Goal: Task Accomplishment & Management: Manage account settings

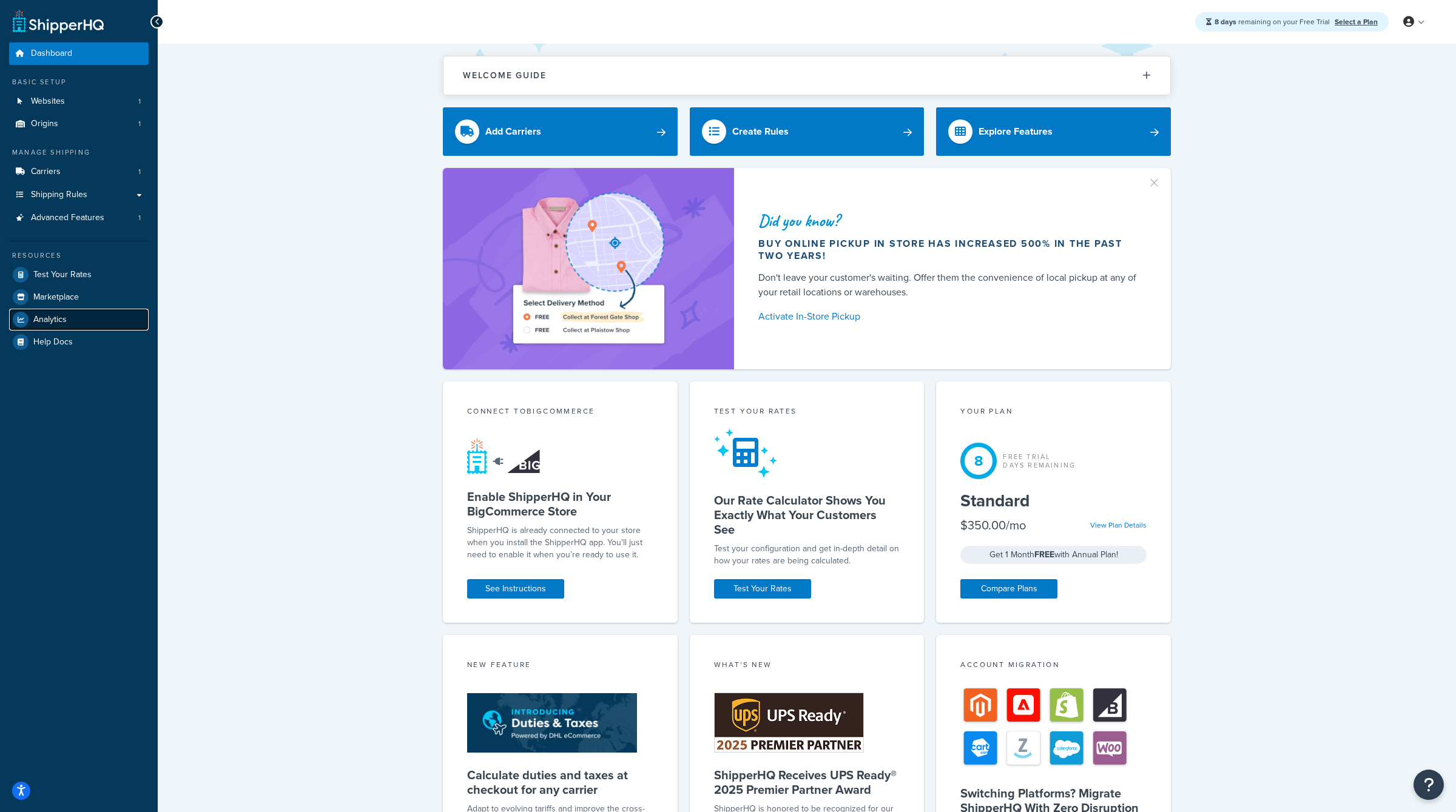
click at [66, 309] on link "Analytics" at bounding box center [79, 319] width 140 height 22
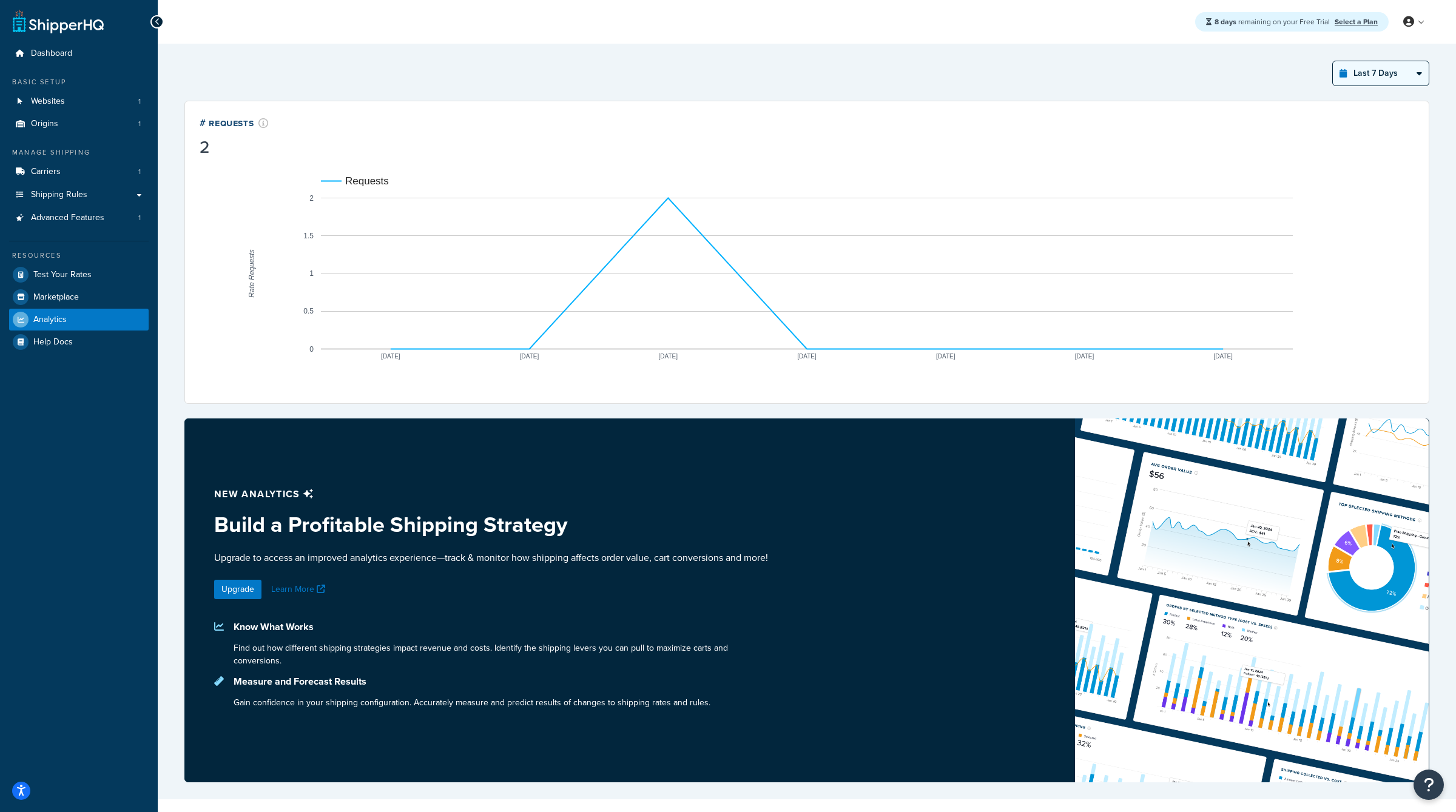
click at [1379, 64] on select "Last 24 Hours Last 7 Days Last 30 Days Last 3 Months Last 6 Months Last 12 Mont…" at bounding box center [1381, 73] width 96 height 24
select select "last_3_months"
click at [1334, 61] on select "Last 24 Hours Last 7 Days Last 30 Days Last 3 Months Last 6 Months Last 12 Mont…" at bounding box center [1381, 73] width 96 height 24
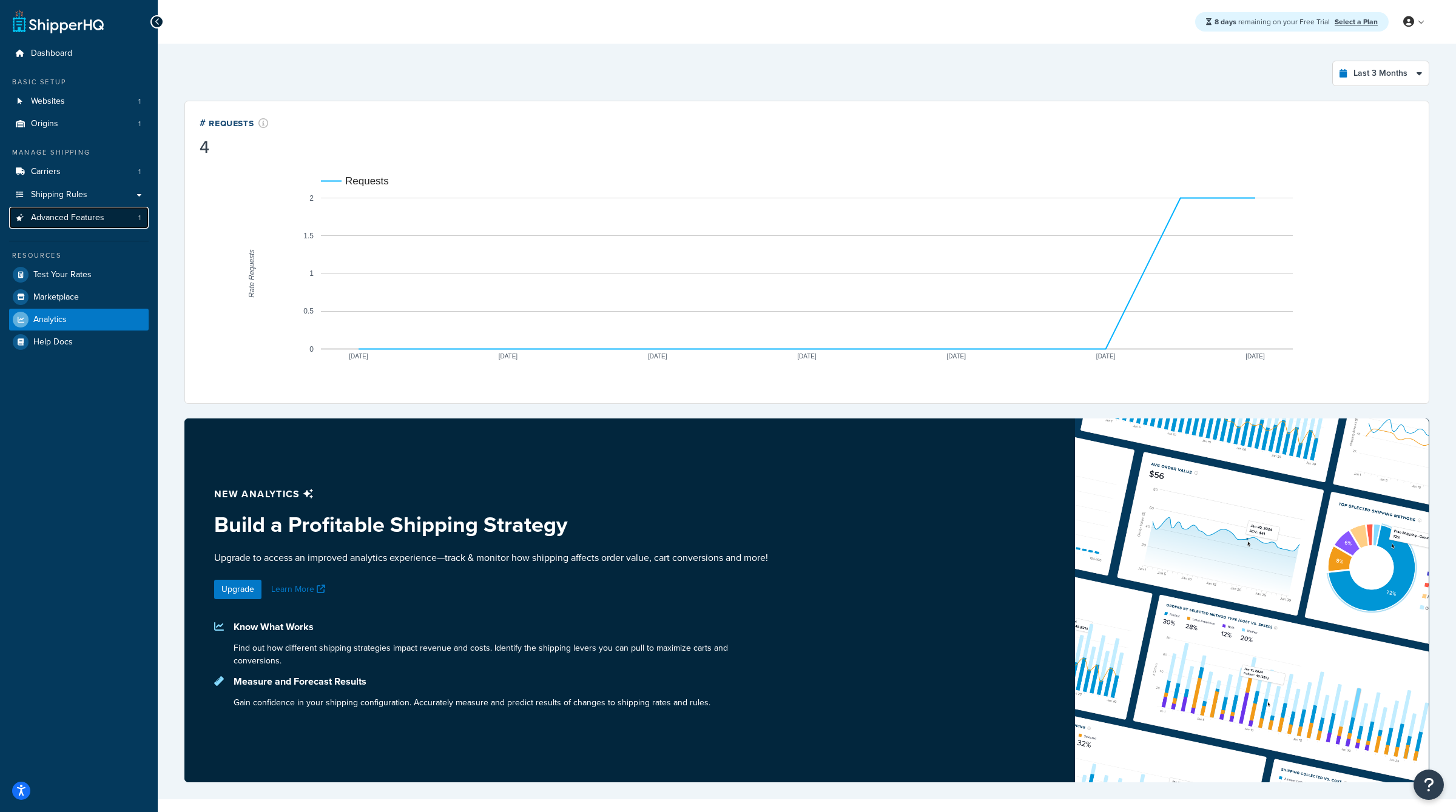
click at [58, 217] on span "Advanced Features" at bounding box center [68, 217] width 73 height 11
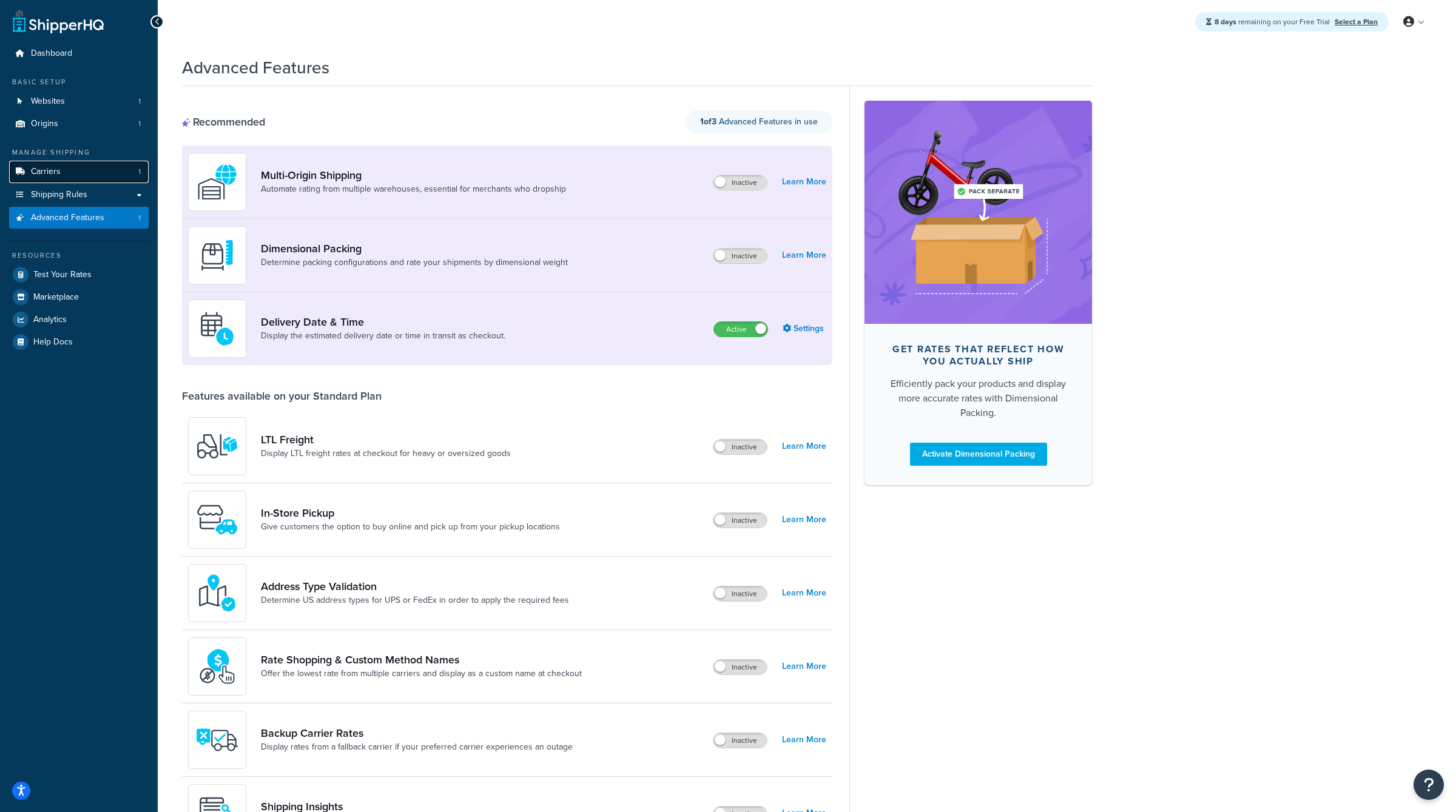
click at [69, 166] on link "Carriers 1" at bounding box center [79, 172] width 140 height 23
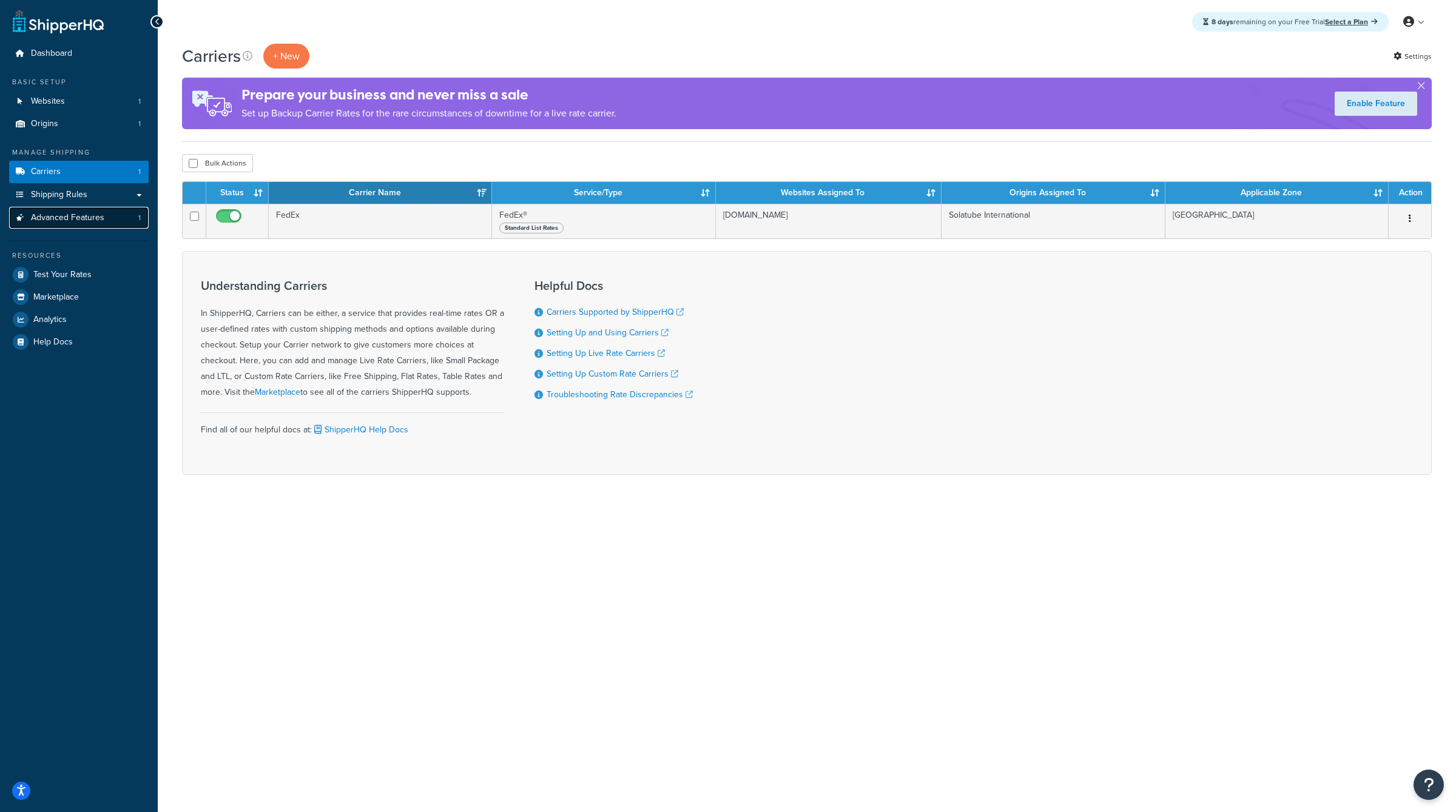
click at [69, 219] on span "Advanced Features" at bounding box center [68, 217] width 73 height 11
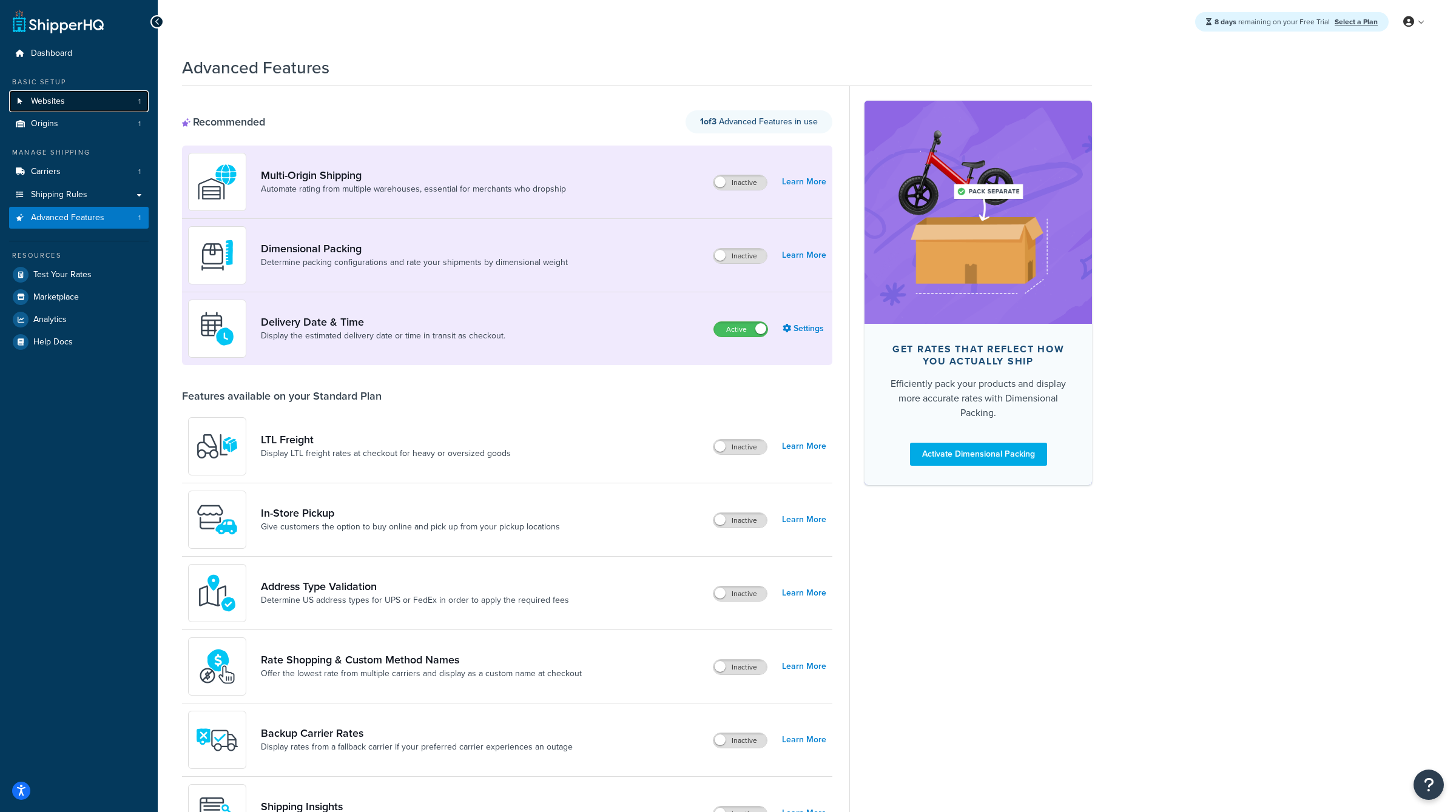
click at [64, 106] on link "Websites 1" at bounding box center [79, 102] width 140 height 23
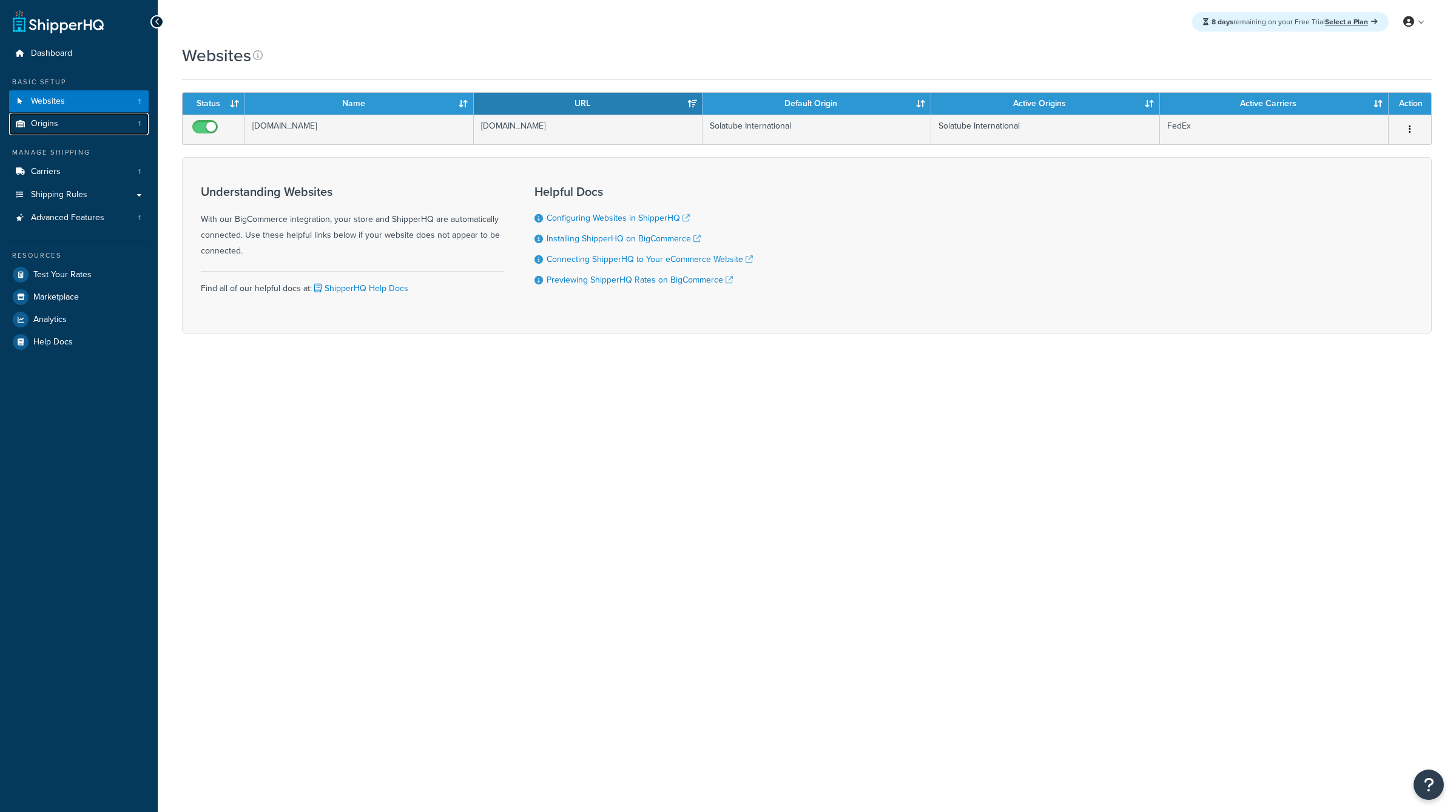
click at [66, 123] on link "Origins 1" at bounding box center [79, 124] width 140 height 23
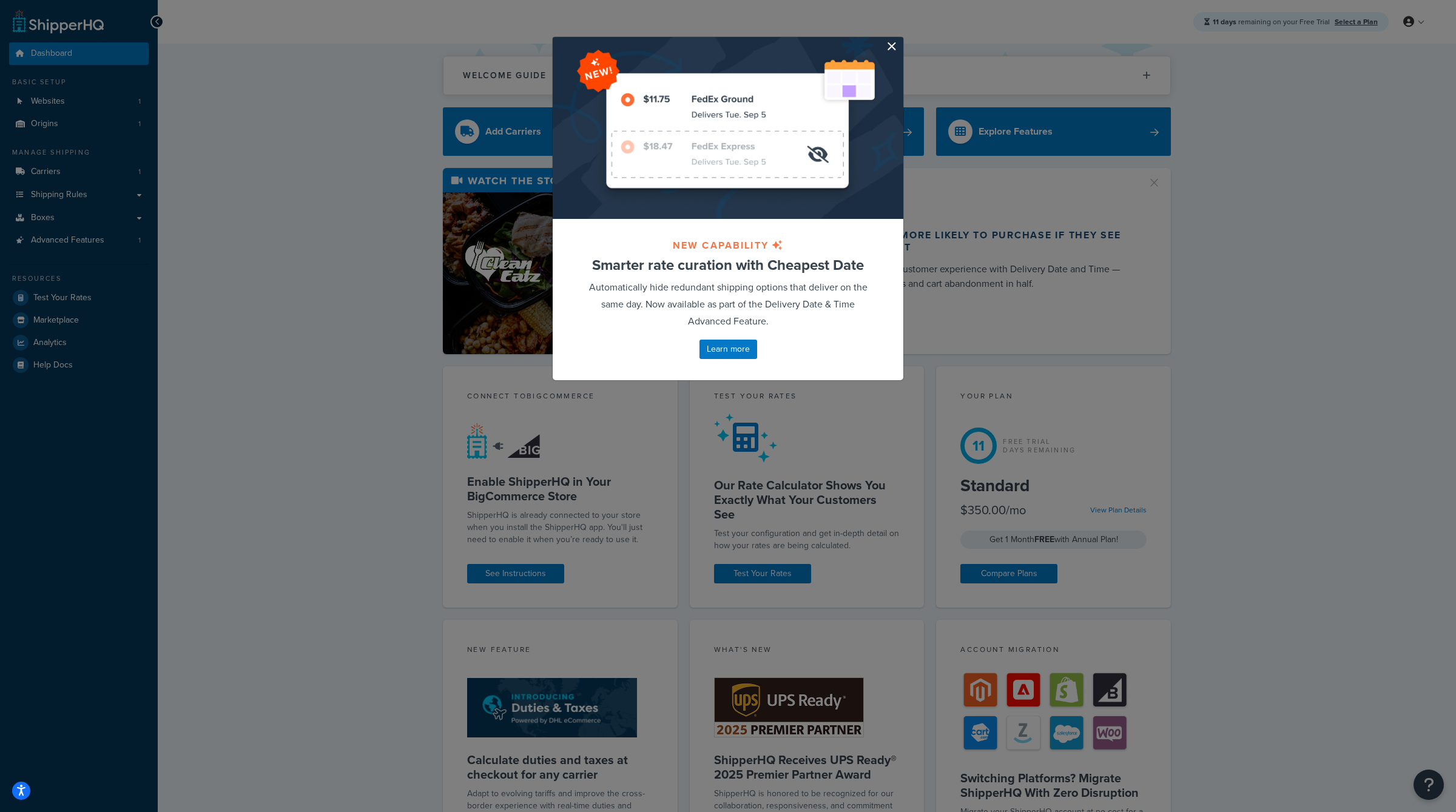
click at [900, 40] on button "button" at bounding box center [901, 38] width 3 height 3
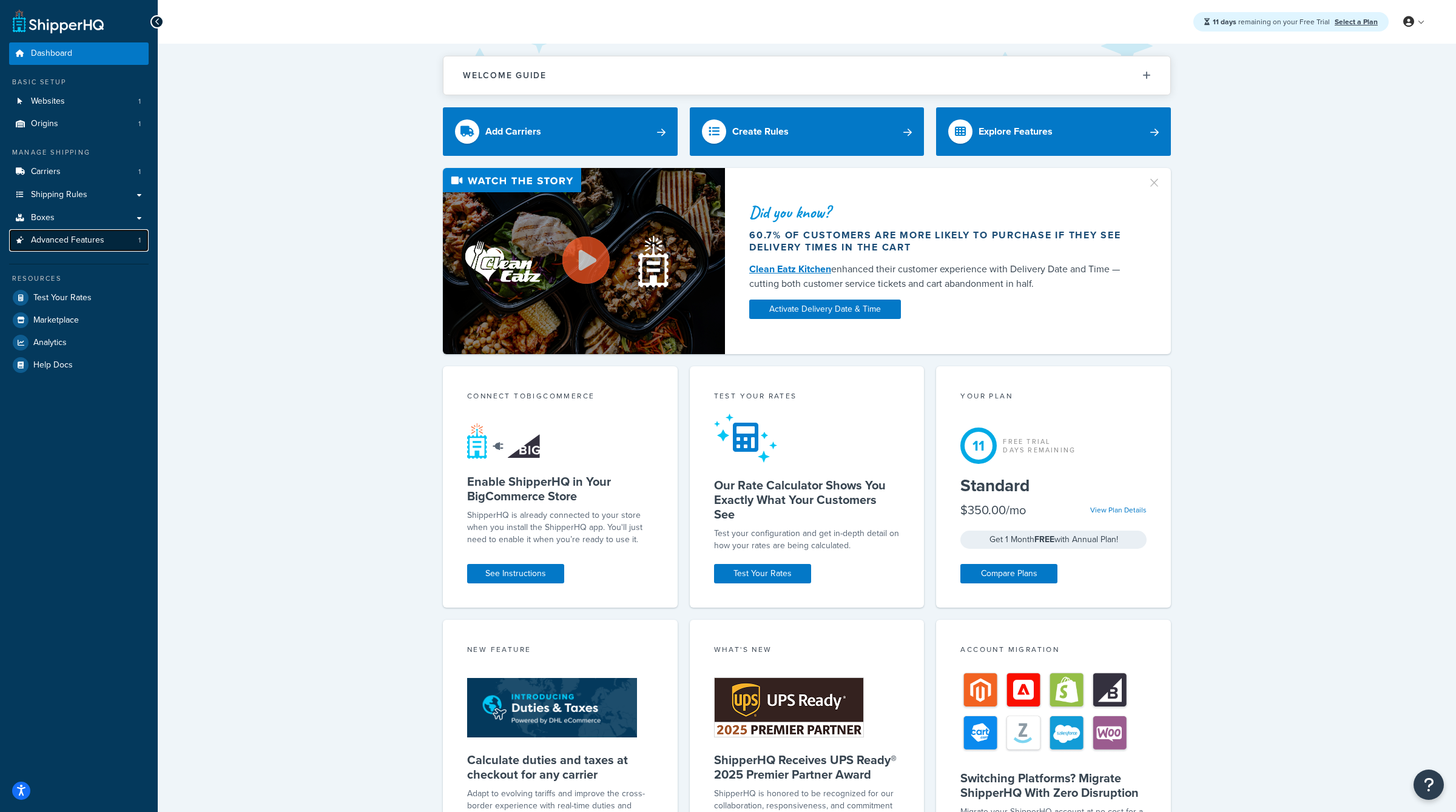
click at [73, 239] on span "Advanced Features" at bounding box center [68, 240] width 73 height 11
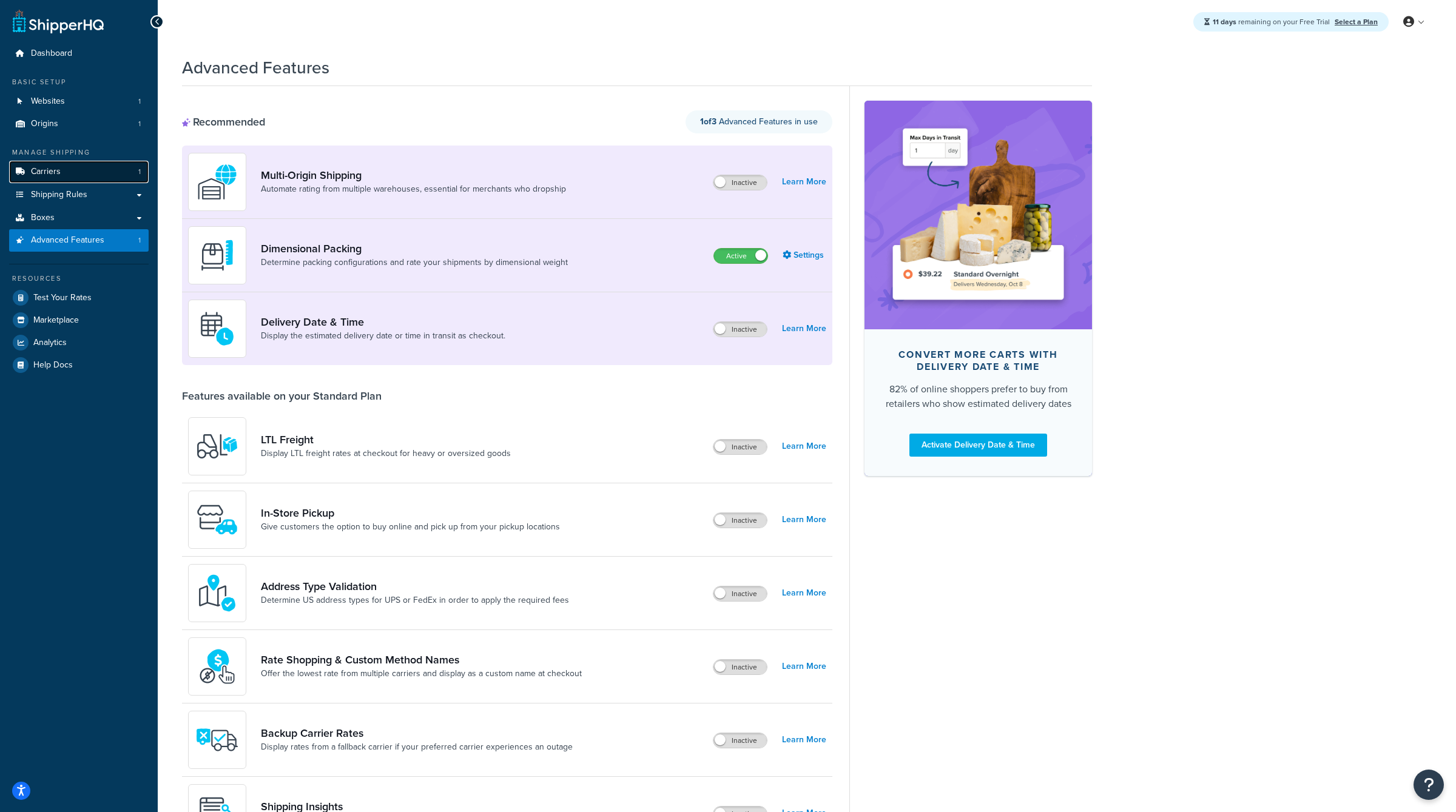
click at [93, 167] on link "Carriers 1" at bounding box center [79, 172] width 140 height 23
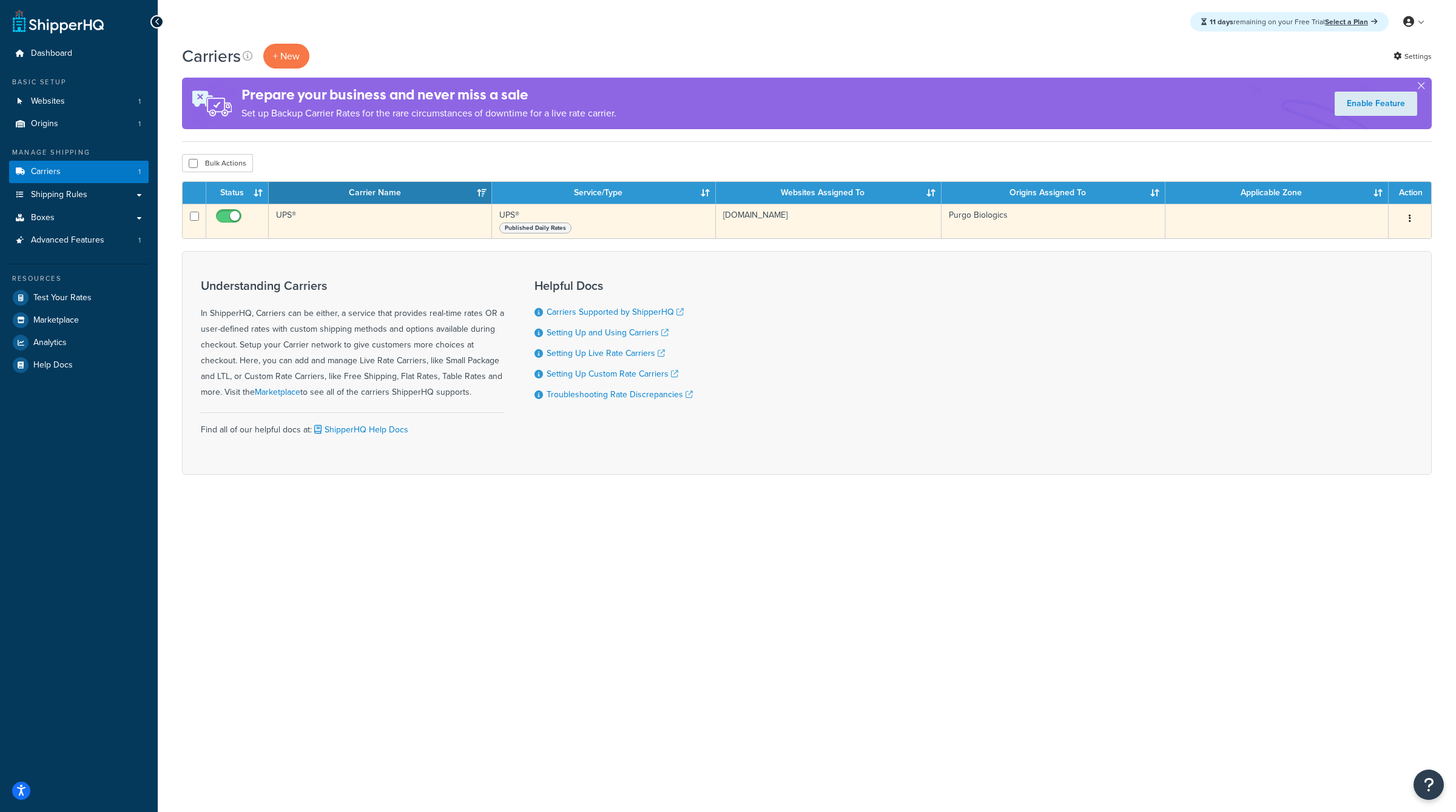
drag, startPoint x: 722, startPoint y: 217, endPoint x: 797, endPoint y: 217, distance: 75.0
click at [797, 217] on td "[DOMAIN_NAME]" at bounding box center [829, 221] width 226 height 35
copy td "[DOMAIN_NAME]"
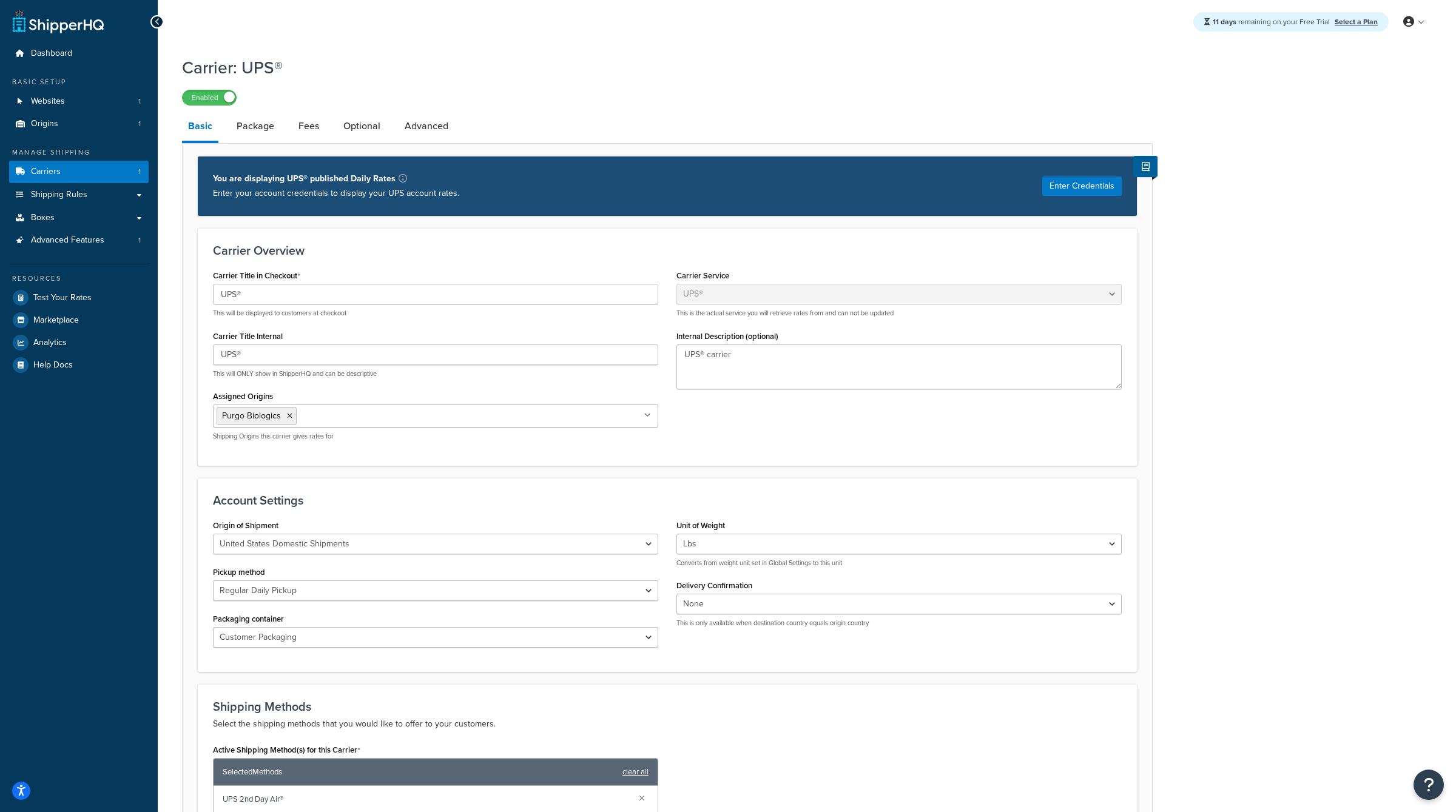
select select "ups"
click at [660, 66] on h1 "Carrier: UPS®" at bounding box center [660, 67] width 956 height 23
